Goal: Task Accomplishment & Management: Use online tool/utility

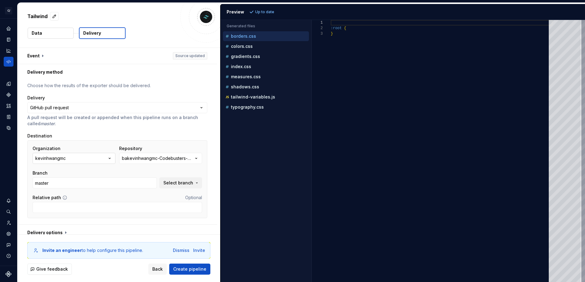
scroll to position [6, 0]
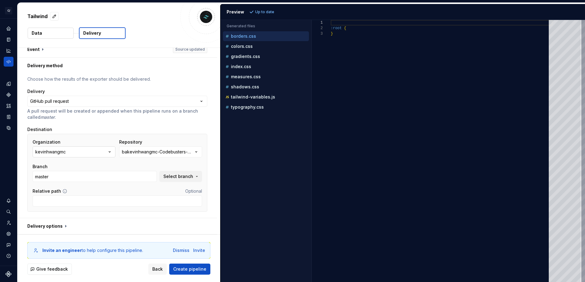
click at [84, 156] on button "kevinhwangmc" at bounding box center [74, 151] width 83 height 11
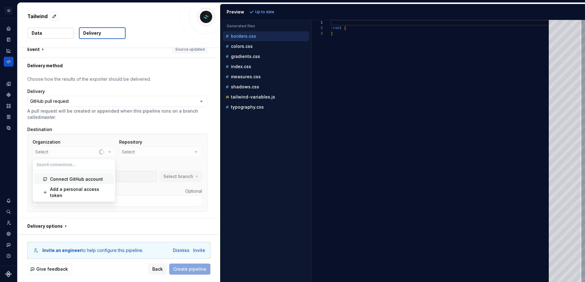
click at [99, 127] on div "Destination" at bounding box center [117, 130] width 180 height 6
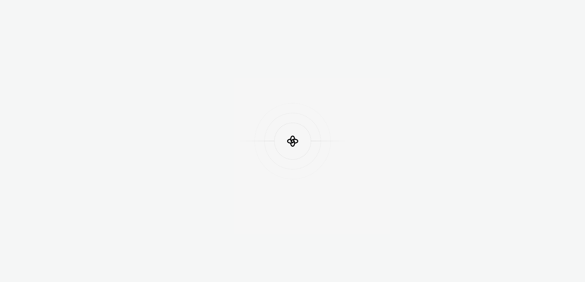
click at [358, 38] on body at bounding box center [292, 141] width 585 height 282
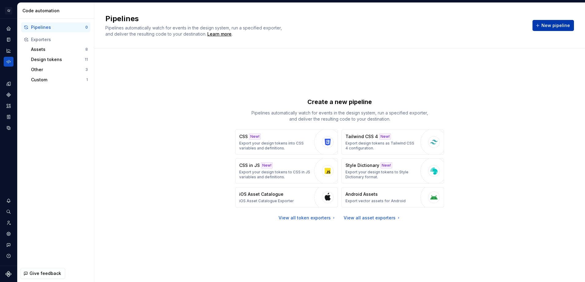
click at [559, 22] on button "New pipeline" at bounding box center [552, 25] width 41 height 11
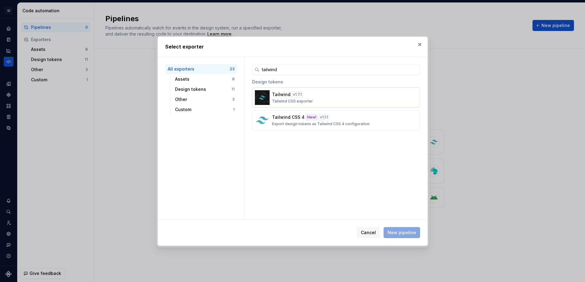
type input "tailwind"
click at [285, 88] on button "Tailwind v 1.7.1 Tailwind CSS exporter" at bounding box center [336, 98] width 168 height 20
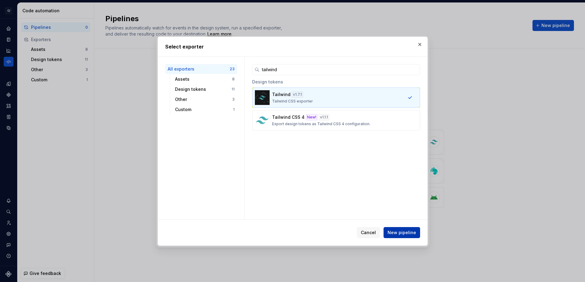
click at [402, 236] on button "New pipeline" at bounding box center [402, 232] width 37 height 11
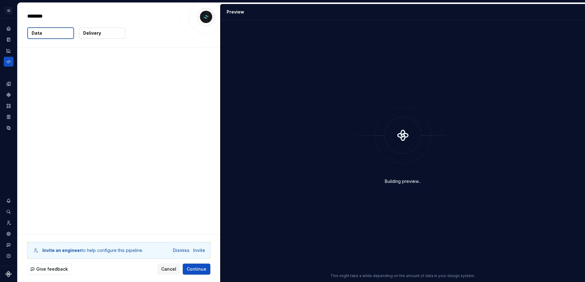
type textarea "*"
click at [91, 36] on button "Delivery" at bounding box center [102, 33] width 46 height 11
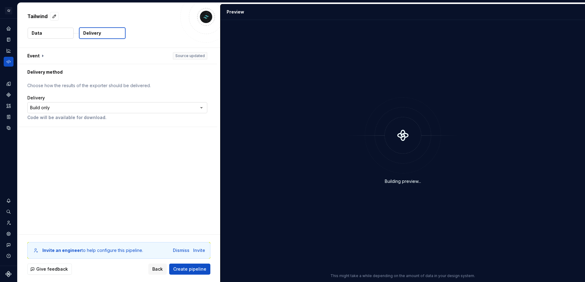
click at [60, 111] on html "**********" at bounding box center [292, 141] width 585 height 282
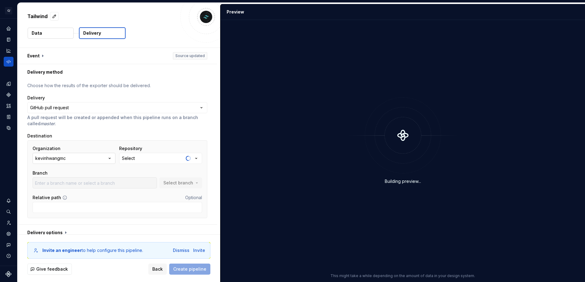
click at [59, 162] on button "kevinhwangmc" at bounding box center [74, 158] width 83 height 11
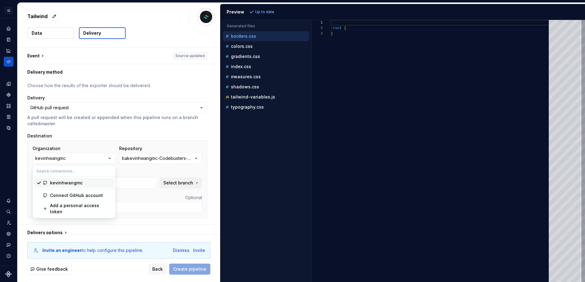
type input "master"
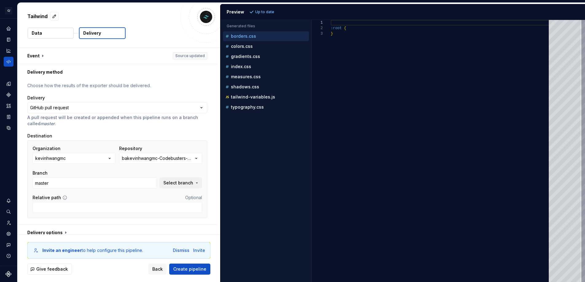
click at [294, 168] on div "Accessibility guide for tree . Navigate the tree with the arrow keys. Common tr…" at bounding box center [265, 156] width 91 height 252
click at [60, 160] on div "kevinhwangmc" at bounding box center [50, 158] width 30 height 6
click at [305, 177] on div "Accessibility guide for tree . Navigate the tree with the arrow keys. Common tr…" at bounding box center [265, 156] width 91 height 252
click at [89, 161] on button "kevinhwangmc" at bounding box center [74, 158] width 83 height 11
click at [73, 194] on div "Connect GitHub account" at bounding box center [76, 196] width 53 height 6
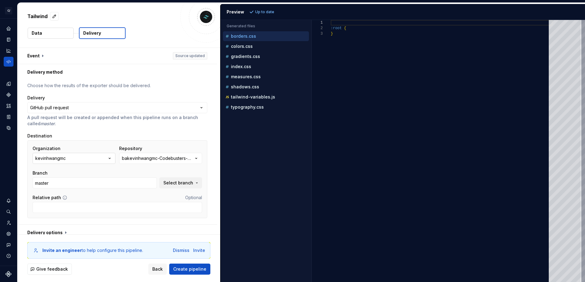
click at [81, 157] on button "kevinhwangmc" at bounding box center [74, 158] width 83 height 11
type input "covermy"
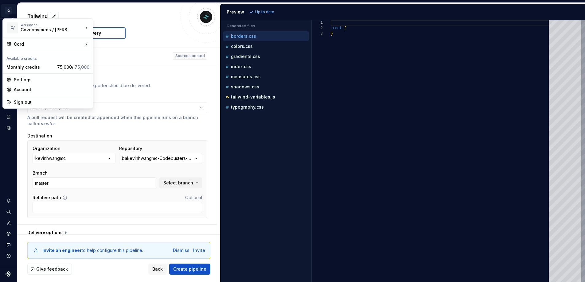
click at [10, 13] on html "**********" at bounding box center [292, 141] width 585 height 282
click at [24, 27] on div "Covermymeds / [PERSON_NAME]" at bounding box center [47, 30] width 52 height 6
click at [137, 24] on div "Covermymeds / [PERSON_NAME]" at bounding box center [137, 26] width 69 height 6
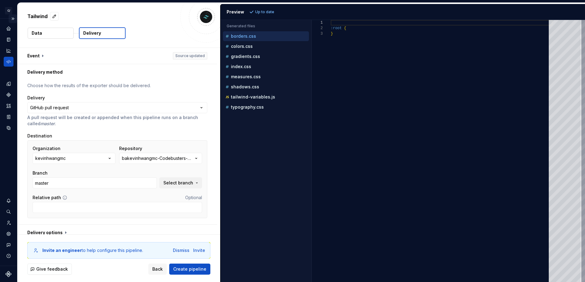
click at [12, 16] on button "Expand sidebar" at bounding box center [13, 18] width 9 height 9
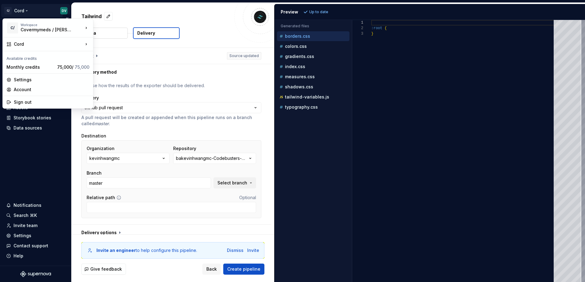
click at [37, 11] on html "**********" at bounding box center [292, 141] width 585 height 282
click at [41, 42] on div "Cord" at bounding box center [48, 44] width 69 height 6
click at [116, 58] on div "Manage design systems" at bounding box center [129, 58] width 53 height 6
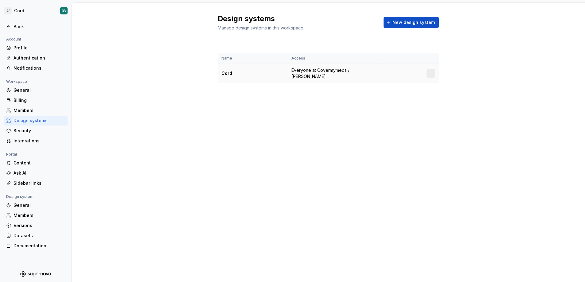
click at [224, 70] on div "Cord" at bounding box center [252, 73] width 63 height 6
click at [225, 70] on div "Cord" at bounding box center [252, 73] width 63 height 6
click at [138, 80] on div "Name Access Cord Everyone at Covermymeds / [PERSON_NAME]" at bounding box center [328, 74] width 513 height 64
click at [15, 28] on div "Back" at bounding box center [40, 27] width 52 height 6
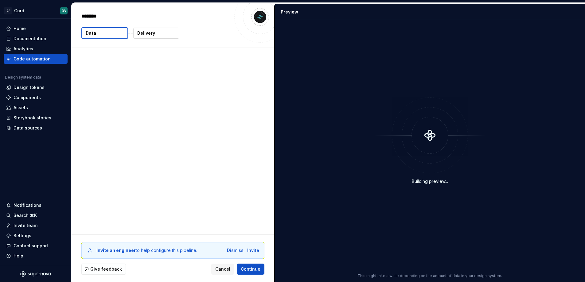
type textarea "*"
